Goal: Task Accomplishment & Management: Complete application form

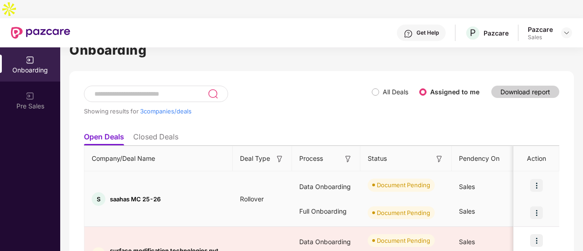
scroll to position [91, 0]
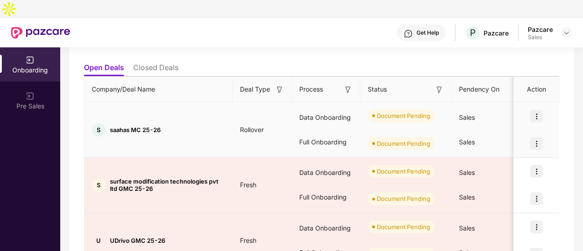
click at [540, 110] on img at bounding box center [536, 116] width 13 height 13
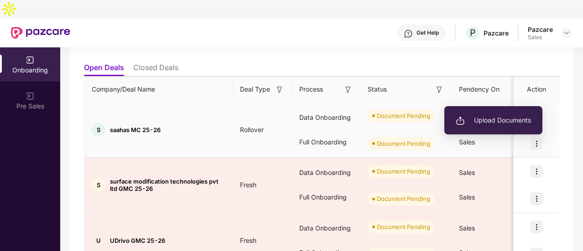
click at [508, 124] on span "Upload Documents" at bounding box center [493, 120] width 75 height 10
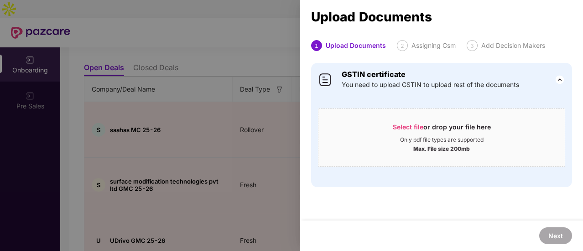
click at [296, 29] on div at bounding box center [291, 125] width 583 height 251
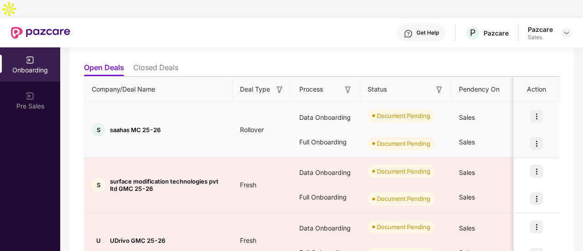
click at [535, 110] on img at bounding box center [536, 116] width 13 height 13
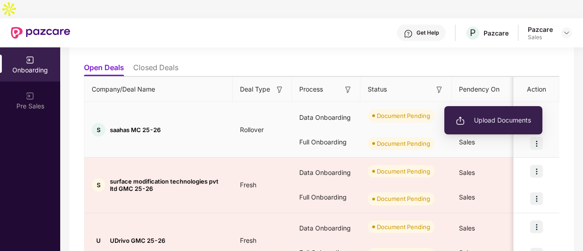
click at [504, 124] on span "Upload Documents" at bounding box center [493, 120] width 75 height 10
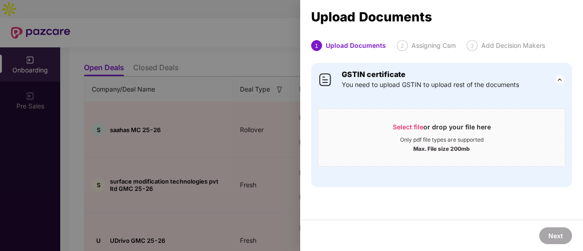
click at [275, 83] on div at bounding box center [291, 125] width 583 height 251
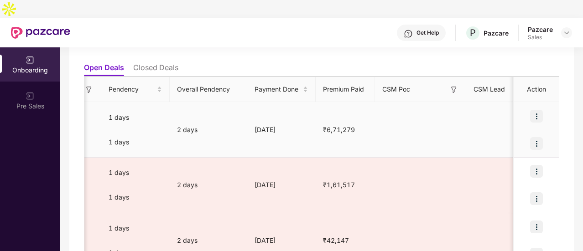
scroll to position [0, 466]
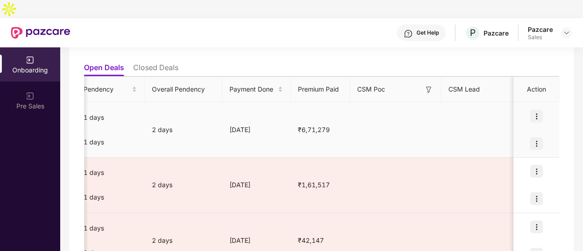
click at [540, 110] on img at bounding box center [536, 116] width 13 height 13
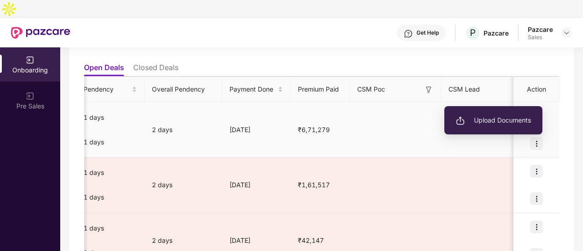
click at [510, 114] on li "Upload Documents" at bounding box center [493, 120] width 98 height 19
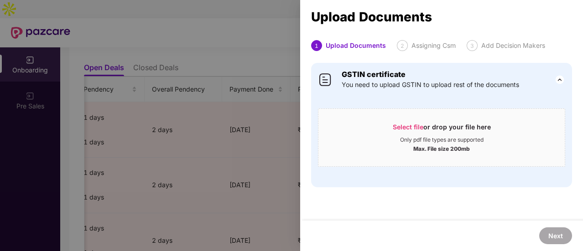
click at [277, 154] on div at bounding box center [291, 125] width 583 height 251
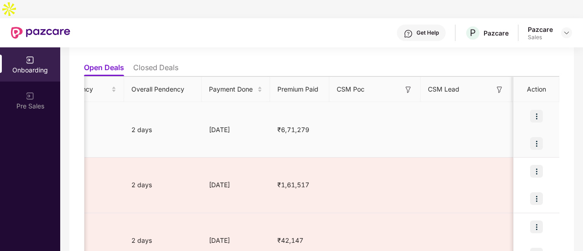
scroll to position [0, 532]
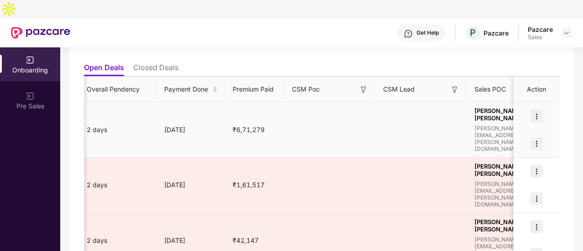
click at [537, 137] on img at bounding box center [536, 143] width 13 height 13
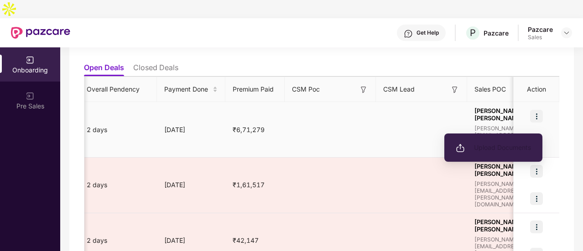
click at [505, 147] on span "Upload Documents" at bounding box center [493, 148] width 75 height 10
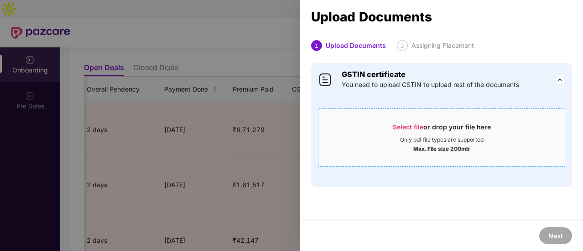
click at [431, 140] on div "Only pdf file types are supported" at bounding box center [441, 139] width 83 height 7
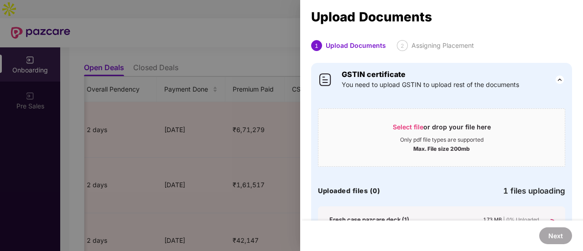
scroll to position [47, 0]
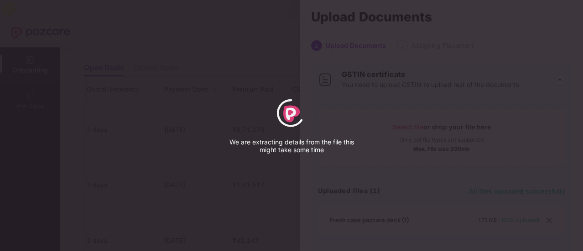
select select "****"
select select "******"
select select "**********"
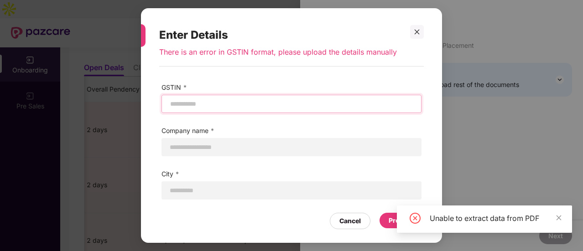
click at [251, 104] on input "text" at bounding box center [291, 104] width 244 height 10
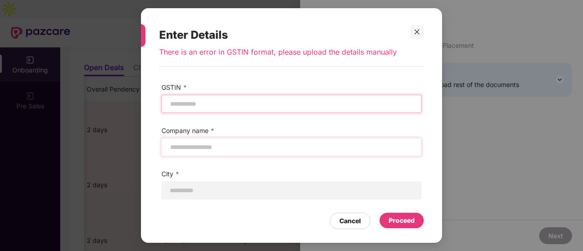
scroll to position [23, 0]
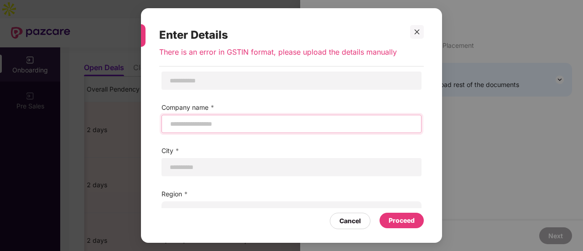
click at [223, 122] on input "text" at bounding box center [291, 124] width 244 height 10
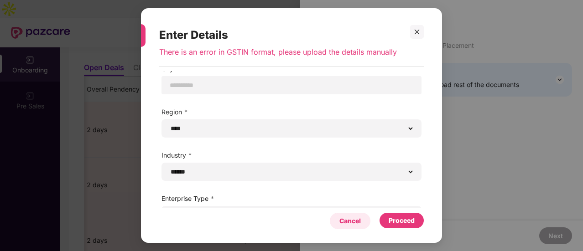
click at [344, 219] on div "Cancel" at bounding box center [349, 221] width 21 height 10
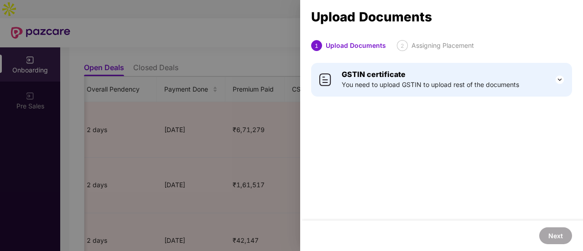
click at [254, 102] on div at bounding box center [291, 125] width 583 height 251
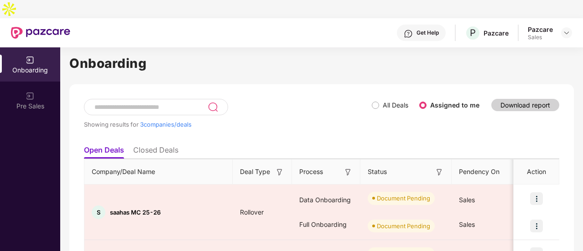
scroll to position [0, 0]
